Goal: Task Accomplishment & Management: Use online tool/utility

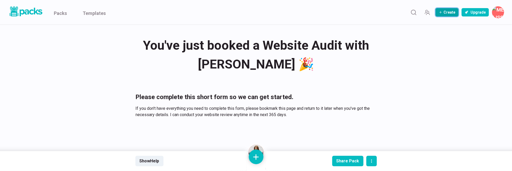
click at [445, 12] on button "Create" at bounding box center [446, 12] width 23 height 8
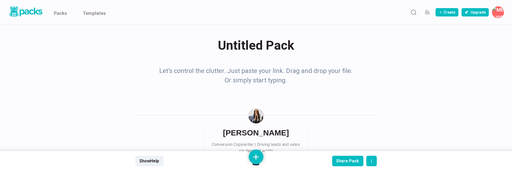
click at [257, 47] on div "Untitled Pack Untitled Pack" at bounding box center [255, 45] width 241 height 20
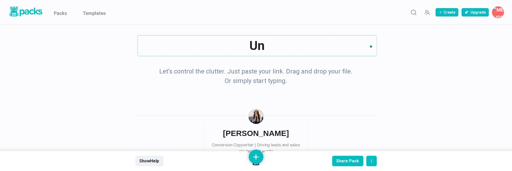
type textarea "U"
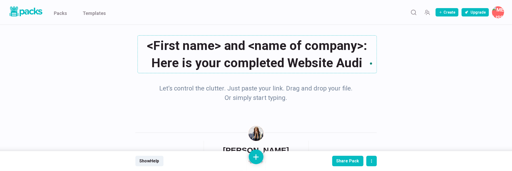
type textarea "<First name> and <name of company>: Here is your completed Website Audit"
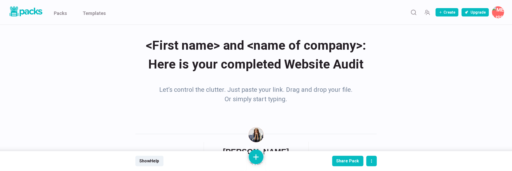
click at [274, 92] on p "Let’s control the clutter. Just paste your link. Drag and drop your file. Or si…" at bounding box center [256, 94] width 197 height 19
click at [225, 90] on p "Let’s control the clutter. Just paste your link. Drag and drop your file. Or si…" at bounding box center [256, 94] width 197 height 19
click at [254, 151] on button at bounding box center [256, 157] width 15 height 15
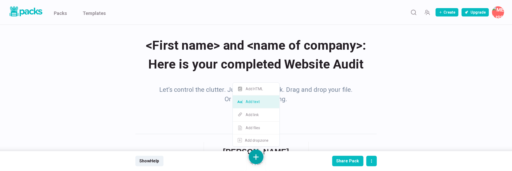
click at [260, 101] on button "Add text" at bounding box center [255, 102] width 47 height 13
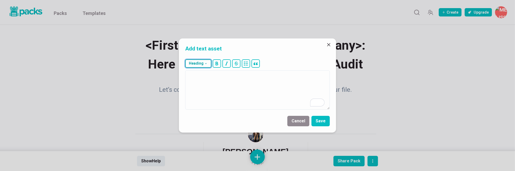
click at [206, 66] on button "Heading" at bounding box center [198, 64] width 26 height 8
click at [205, 103] on button "### H3" at bounding box center [200, 102] width 28 height 13
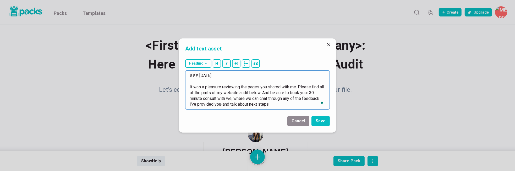
click at [222, 105] on textarea "### December 5, 2025 It was a pleasure reviewing the pages you shared with me. …" at bounding box center [257, 90] width 145 height 39
type textarea "### December 5, 2025 It was a pleasure reviewing the pages you shared with me. …"
click at [325, 121] on button "Save" at bounding box center [321, 121] width 18 height 10
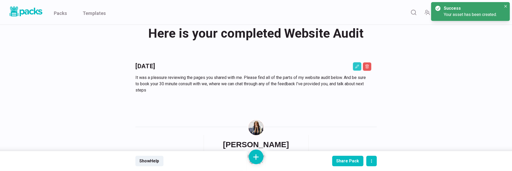
scroll to position [35, 0]
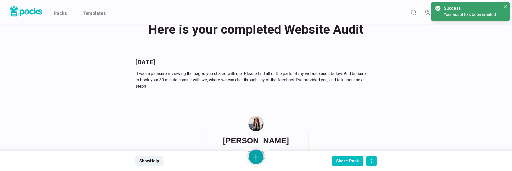
click at [255, 158] on button at bounding box center [256, 157] width 15 height 15
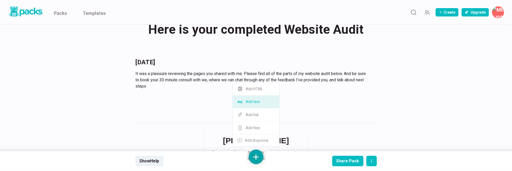
click at [254, 104] on button "Add text" at bounding box center [255, 102] width 47 height 13
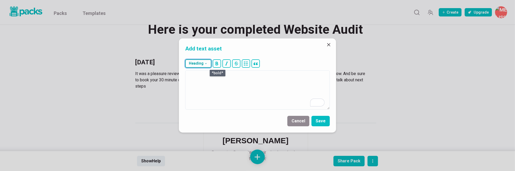
click at [209, 62] on button "Heading" at bounding box center [198, 64] width 26 height 8
click at [202, 104] on button "### H3" at bounding box center [200, 102] width 28 height 13
type textarea "### The pages I audited"
click at [326, 122] on button "Save" at bounding box center [321, 121] width 18 height 10
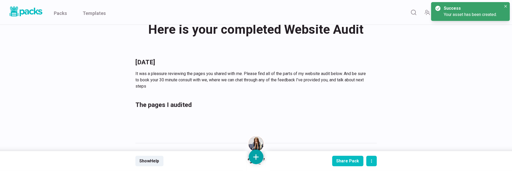
click at [255, 154] on button at bounding box center [256, 157] width 15 height 15
click at [257, 102] on button "Add text" at bounding box center [255, 102] width 47 height 13
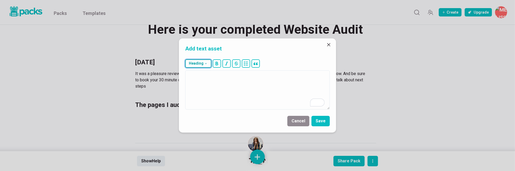
click at [207, 60] on button "Heading" at bounding box center [198, 64] width 26 height 8
click at [203, 103] on button "### H3" at bounding box center [200, 102] width 28 height 13
type textarea "### Video review"
drag, startPoint x: 322, startPoint y: 120, endPoint x: 325, endPoint y: 117, distance: 3.4
click at [322, 120] on button "Save" at bounding box center [321, 121] width 18 height 10
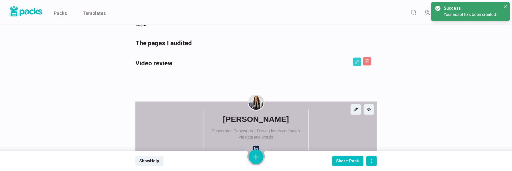
scroll to position [105, 0]
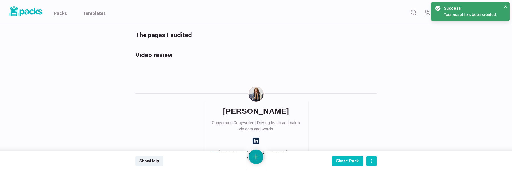
drag, startPoint x: 250, startPoint y: 160, endPoint x: 252, endPoint y: 155, distance: 4.6
click at [250, 160] on button at bounding box center [256, 157] width 15 height 15
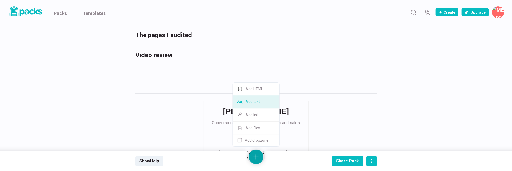
click at [256, 102] on button "Add text" at bounding box center [255, 102] width 47 height 13
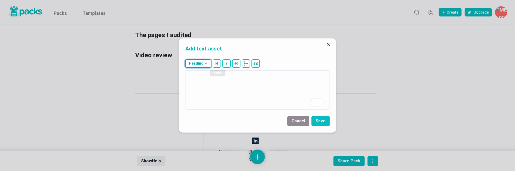
click at [205, 61] on button "Heading" at bounding box center [198, 64] width 26 height 8
drag, startPoint x: 205, startPoint y: 102, endPoint x: 210, endPoint y: 96, distance: 8.0
click at [205, 102] on button "### H3" at bounding box center [200, 102] width 28 height 13
type textarea "### Written report, with list of ideas"
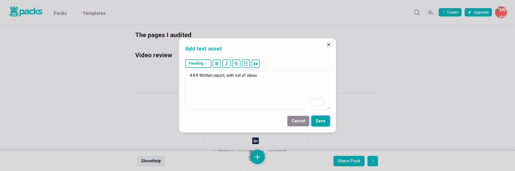
click at [318, 122] on button "Save" at bounding box center [321, 121] width 18 height 10
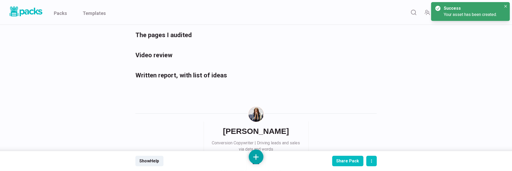
click at [255, 160] on button at bounding box center [256, 157] width 15 height 15
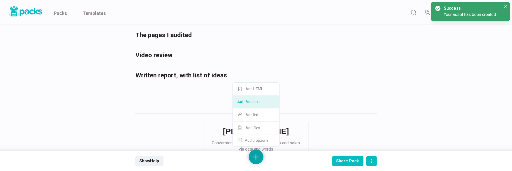
click at [252, 102] on button "Add text" at bounding box center [255, 102] width 47 height 13
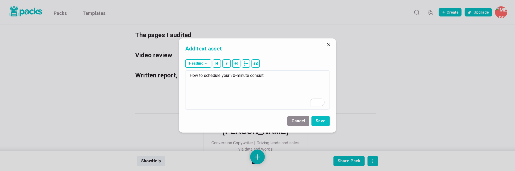
drag, startPoint x: 230, startPoint y: 73, endPoint x: 181, endPoint y: 73, distance: 48.2
click at [181, 73] on div "Heading # H1 ## H2 ### H3 How to schedule your 30-minute consult" at bounding box center [257, 84] width 157 height 55
click at [194, 65] on button "Heading" at bounding box center [198, 64] width 26 height 8
click at [202, 101] on button "### H3" at bounding box center [200, 102] width 28 height 13
type textarea "### How to schedule your 30-minute consult"
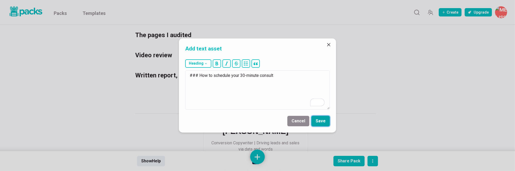
click at [317, 123] on button "Save" at bounding box center [321, 121] width 18 height 10
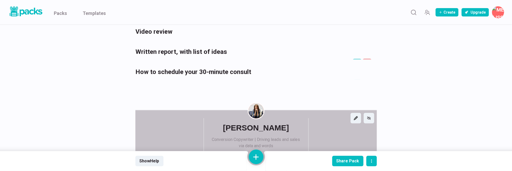
scroll to position [140, 0]
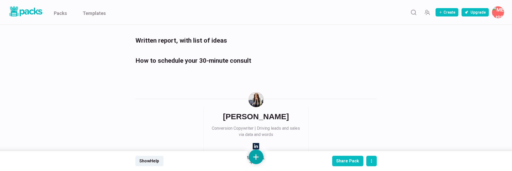
click at [252, 157] on button at bounding box center [256, 157] width 15 height 15
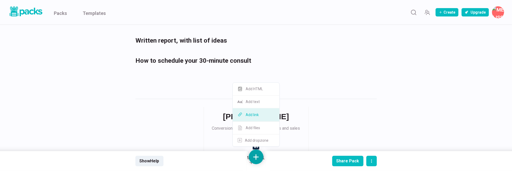
click at [265, 114] on button "Add link" at bounding box center [255, 115] width 47 height 13
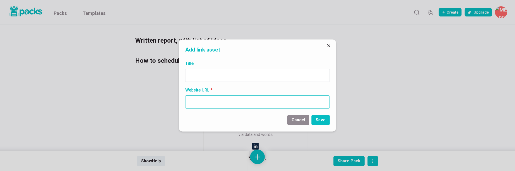
click at [236, 103] on input "Website URL *" at bounding box center [257, 102] width 145 height 13
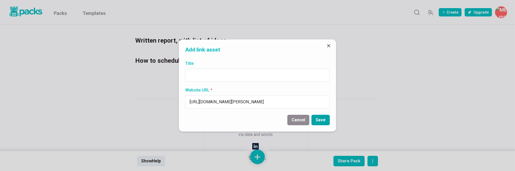
type input "https://calendly.com/melissa-hunsbergergroup/30min"
click at [317, 118] on button "Save" at bounding box center [321, 120] width 18 height 10
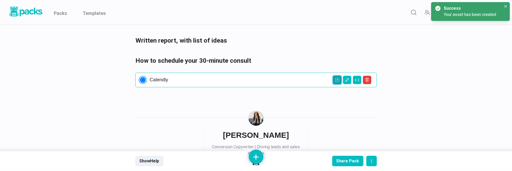
click at [337, 79] on icon "Open external link" at bounding box center [337, 80] width 4 height 4
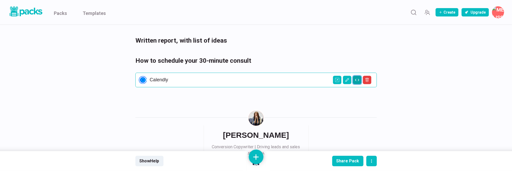
click at [356, 79] on icon "Change view" at bounding box center [357, 80] width 4 height 4
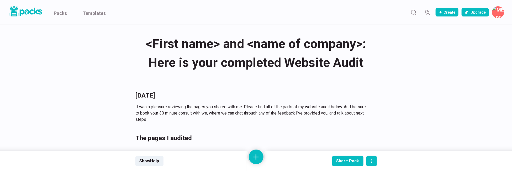
scroll to position [0, 0]
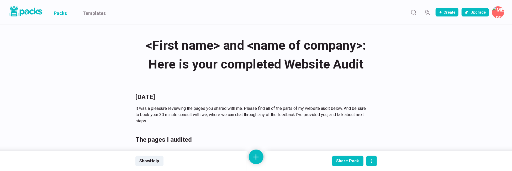
click at [60, 14] on link "Packs" at bounding box center [60, 12] width 13 height 25
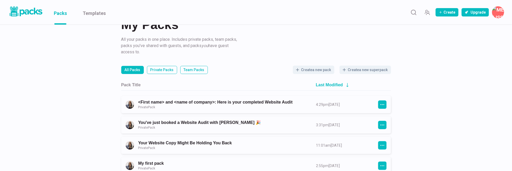
scroll to position [17, 0]
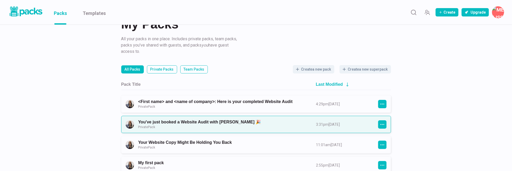
click at [188, 123] on link "You've just booked a Website Audit with [PERSON_NAME] 🎉 Private Pack" at bounding box center [222, 125] width 168 height 10
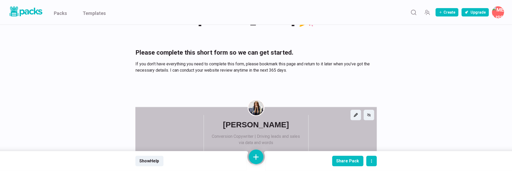
scroll to position [52, 0]
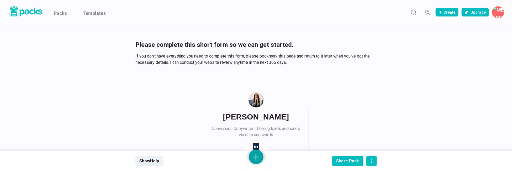
click at [253, 152] on button at bounding box center [256, 157] width 15 height 15
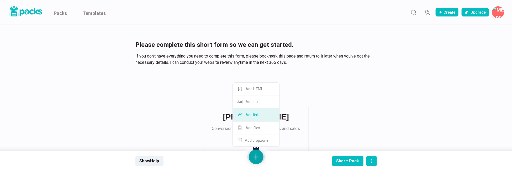
click at [259, 115] on button "Add link" at bounding box center [255, 115] width 47 height 13
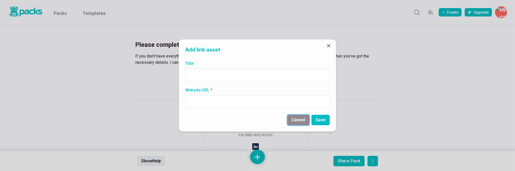
drag, startPoint x: 303, startPoint y: 121, endPoint x: 297, endPoint y: 125, distance: 6.9
click at [303, 121] on button "Cancel" at bounding box center [299, 120] width 22 height 10
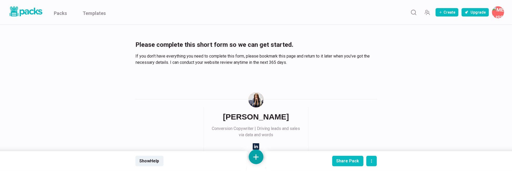
click at [258, 154] on button at bounding box center [256, 157] width 15 height 15
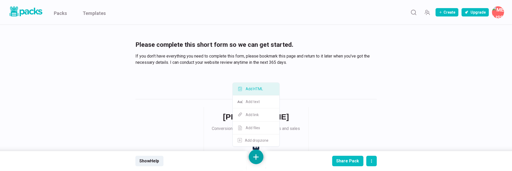
click at [265, 89] on button "Add HTML" at bounding box center [255, 89] width 47 height 13
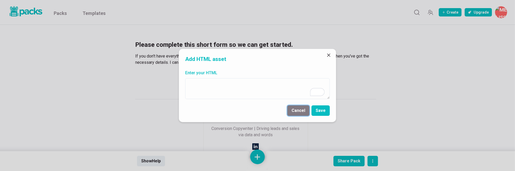
click at [298, 112] on button "Cancel" at bounding box center [299, 111] width 22 height 10
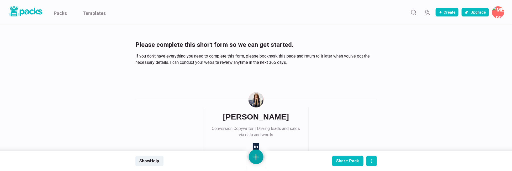
click at [256, 158] on button at bounding box center [256, 157] width 15 height 15
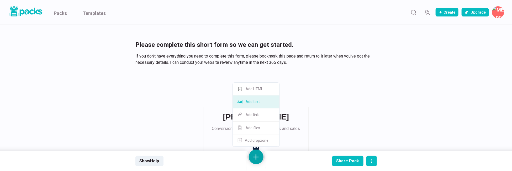
click at [265, 104] on button "Add text" at bounding box center [255, 102] width 47 height 13
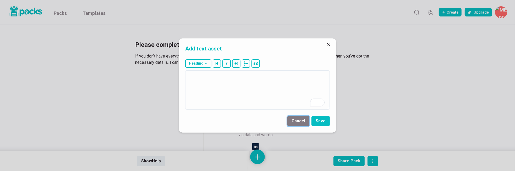
click at [298, 121] on button "Cancel" at bounding box center [299, 121] width 22 height 10
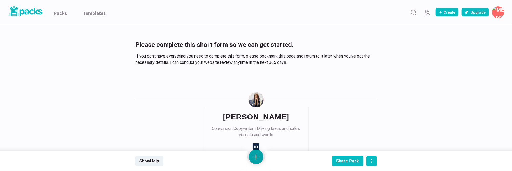
click at [259, 155] on button at bounding box center [256, 157] width 15 height 15
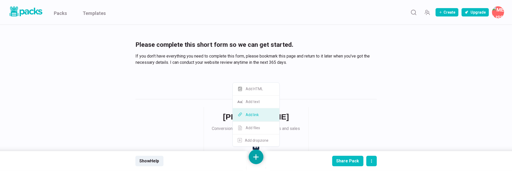
click at [259, 115] on button "Add link" at bounding box center [255, 115] width 47 height 13
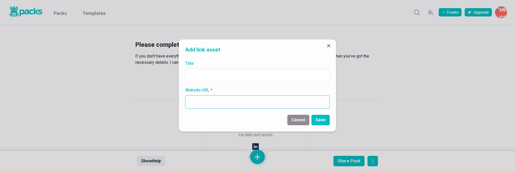
click at [241, 101] on input "Website URL *" at bounding box center [257, 102] width 145 height 13
click at [242, 101] on input "Website URL *" at bounding box center [257, 102] width 145 height 13
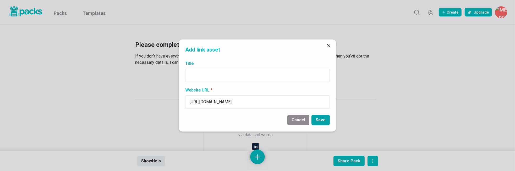
type input "https://form.typeform.com/to/Bjrv79Cl"
click at [319, 121] on button "Save" at bounding box center [321, 120] width 18 height 10
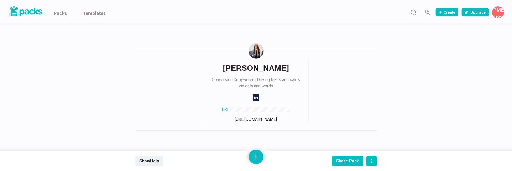
scroll to position [272, 0]
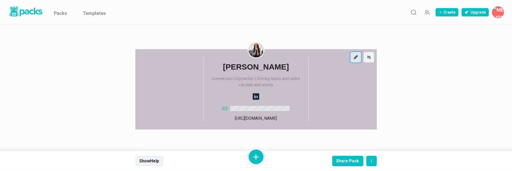
click at [356, 57] on icon "edit creator card" at bounding box center [355, 57] width 4 height 4
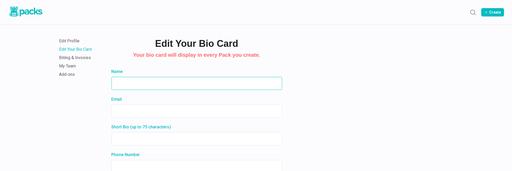
type input "[PERSON_NAME]"
type input "[PERSON_NAME][EMAIL_ADDRESS][DOMAIN_NAME]"
type input "Conversion Copywriter | Driving leads and sales via data and words"
type input "[URL][DOMAIN_NAME]"
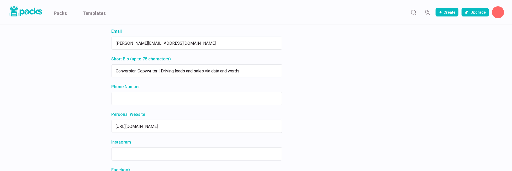
scroll to position [70, 0]
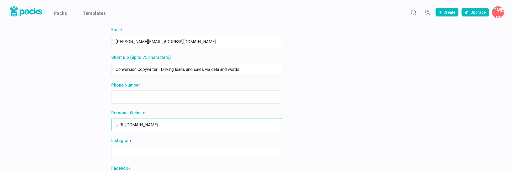
click at [141, 125] on input "[URL][DOMAIN_NAME]" at bounding box center [196, 125] width 170 height 13
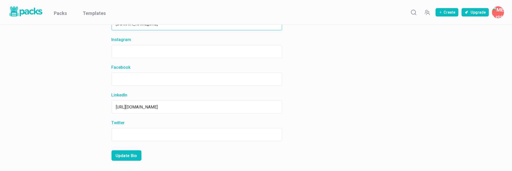
scroll to position [171, 0]
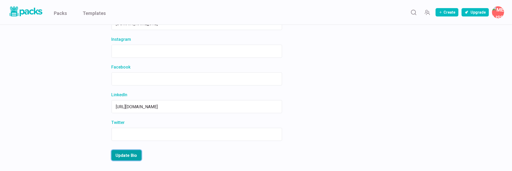
click at [123, 158] on button "Update Bio" at bounding box center [126, 155] width 30 height 10
type input "[URL][DOMAIN_NAME]"
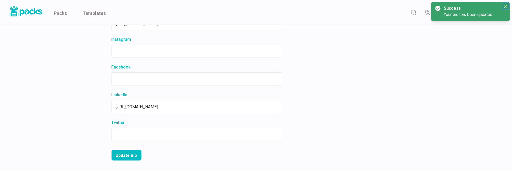
click at [505, 7] on icon "Close" at bounding box center [505, 6] width 3 height 3
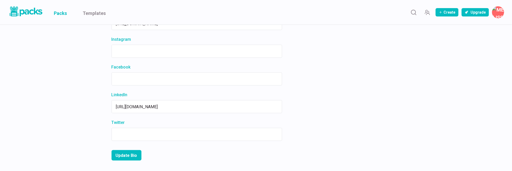
click at [61, 12] on link "Packs" at bounding box center [60, 12] width 13 height 25
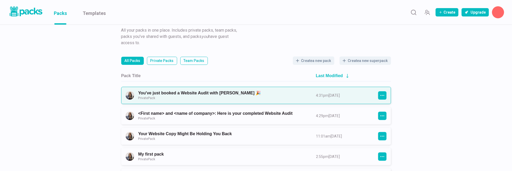
scroll to position [26, 0]
click at [172, 92] on link "You've just booked a Website Audit with [PERSON_NAME] 🎉 Private Pack" at bounding box center [222, 95] width 168 height 10
